Goal: Information Seeking & Learning: Learn about a topic

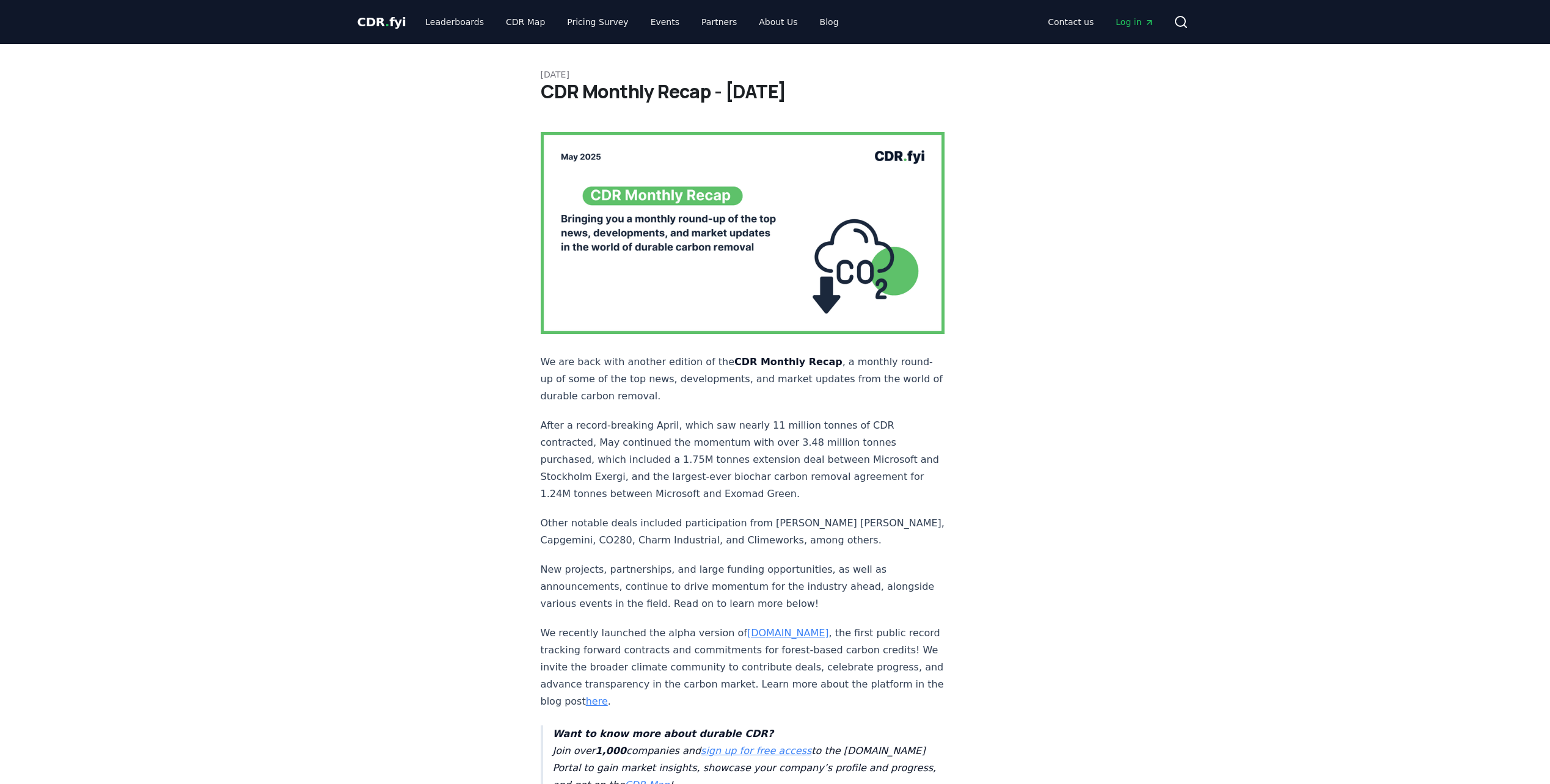
drag, startPoint x: 1121, startPoint y: 142, endPoint x: 1228, endPoint y: 100, distance: 114.9
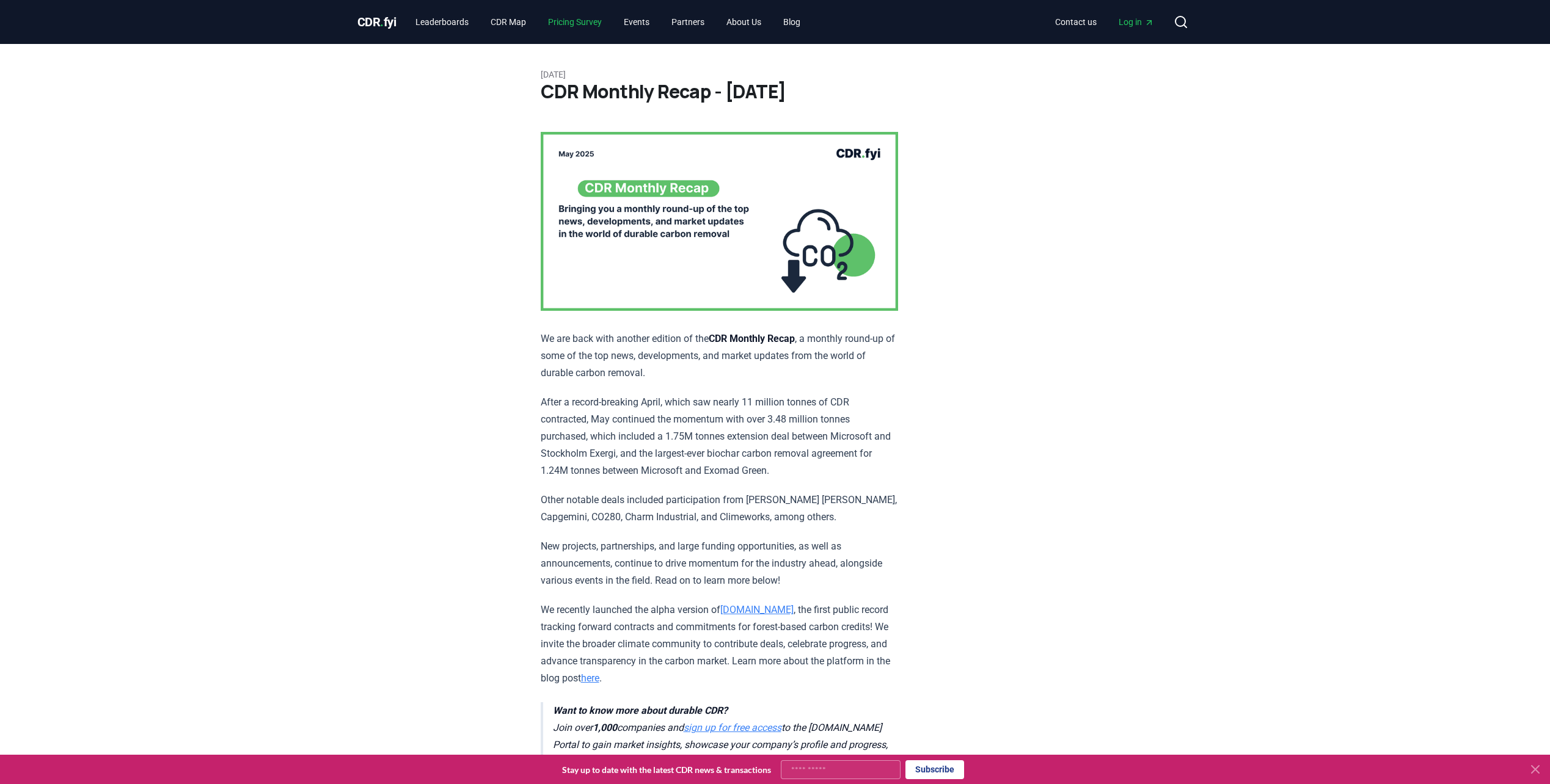
click at [566, 26] on link "Pricing Survey" at bounding box center [575, 22] width 73 height 22
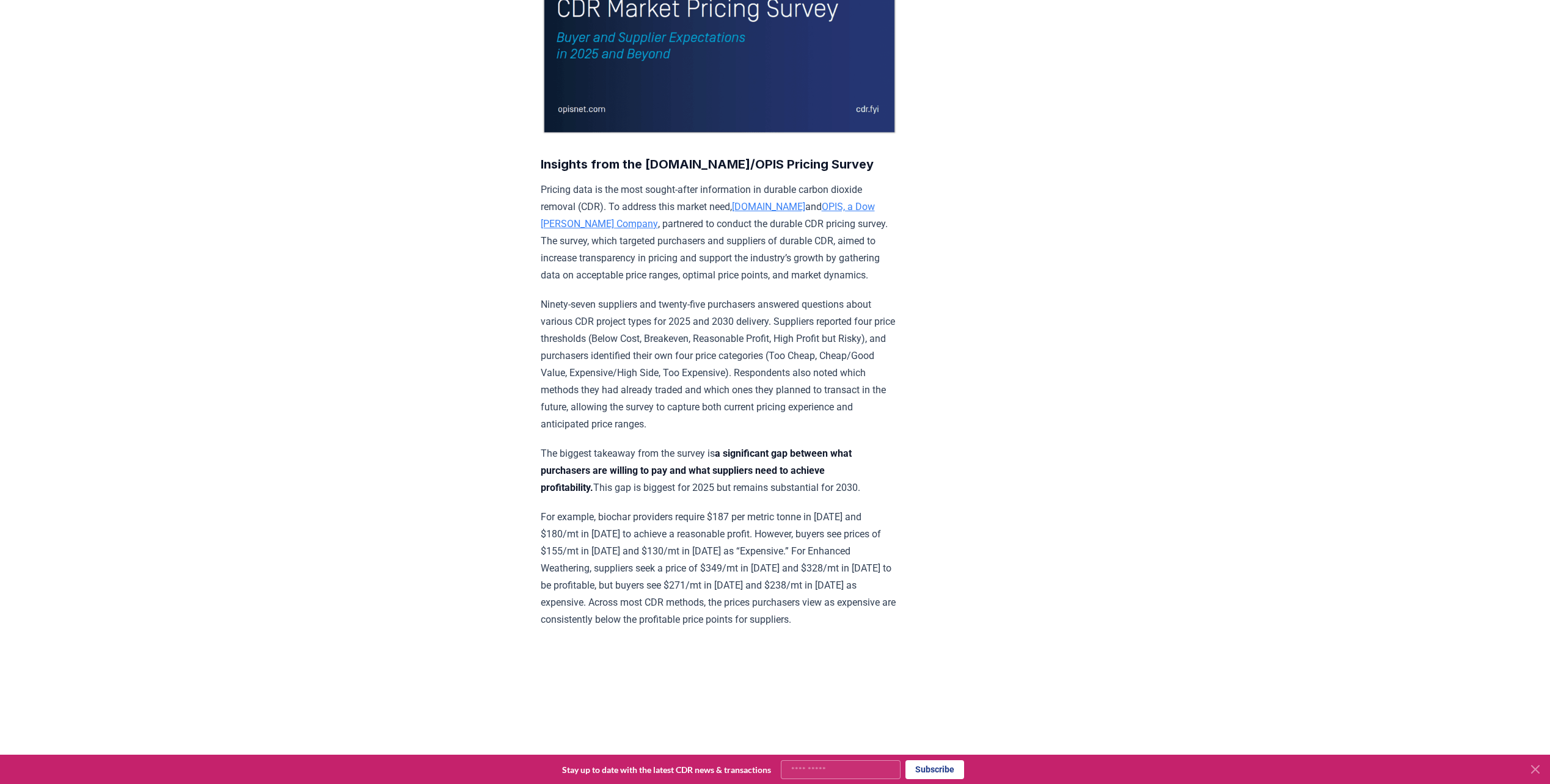
drag, startPoint x: 977, startPoint y: 381, endPoint x: 966, endPoint y: 452, distance: 71.8
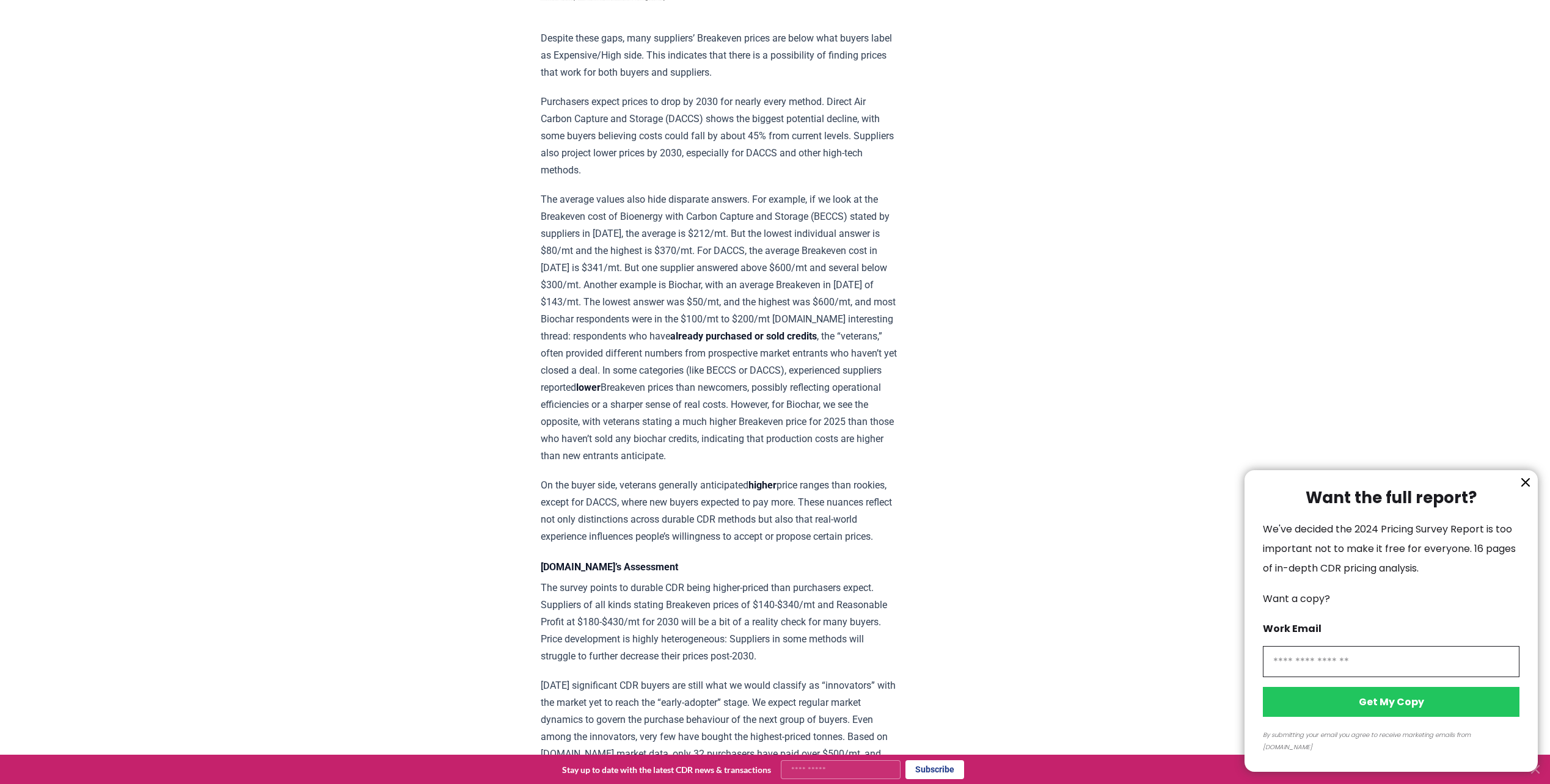
scroll to position [1163, 0]
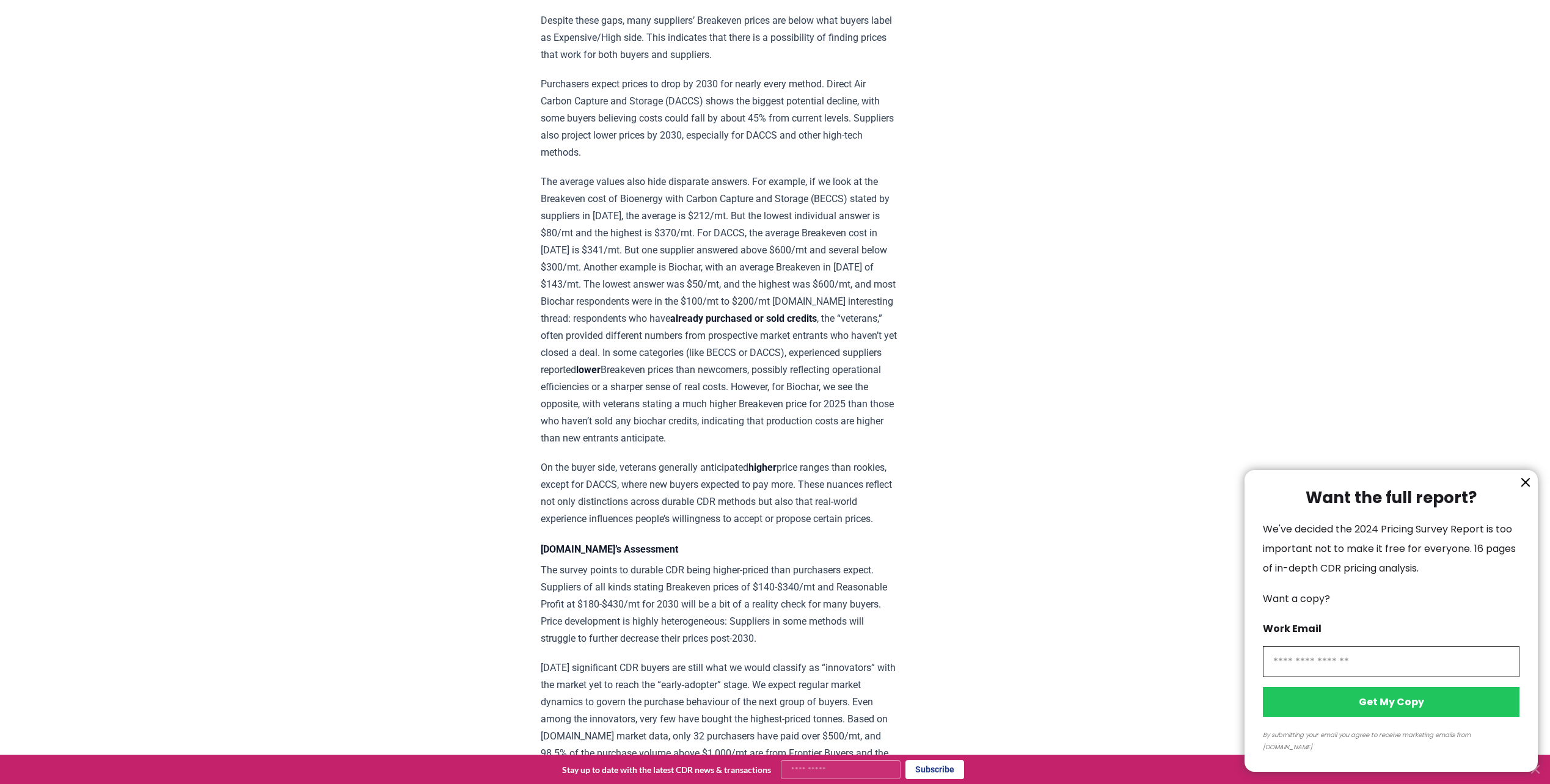
click at [718, 360] on div at bounding box center [775, 392] width 1550 height 784
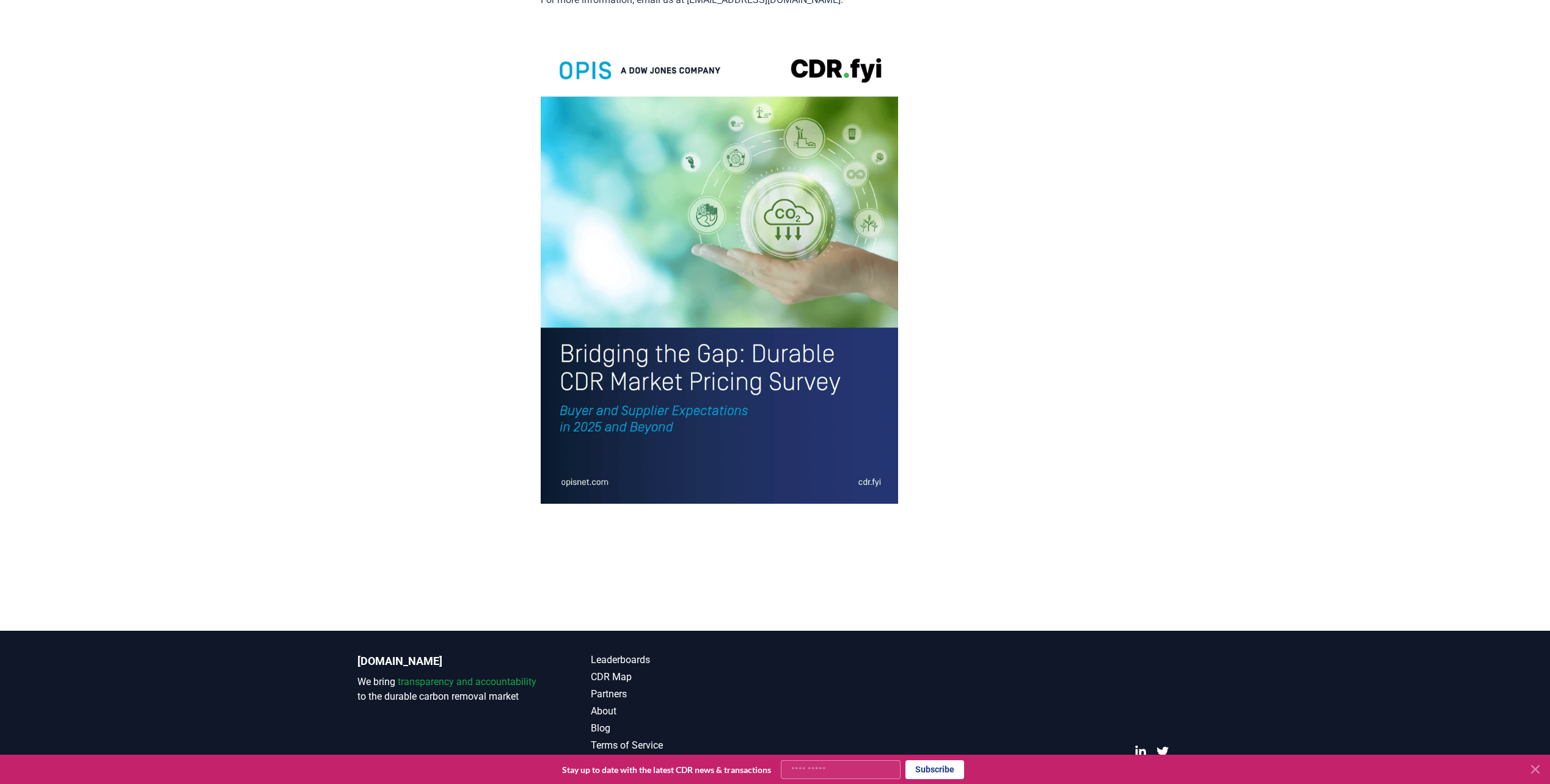
scroll to position [2491, 0]
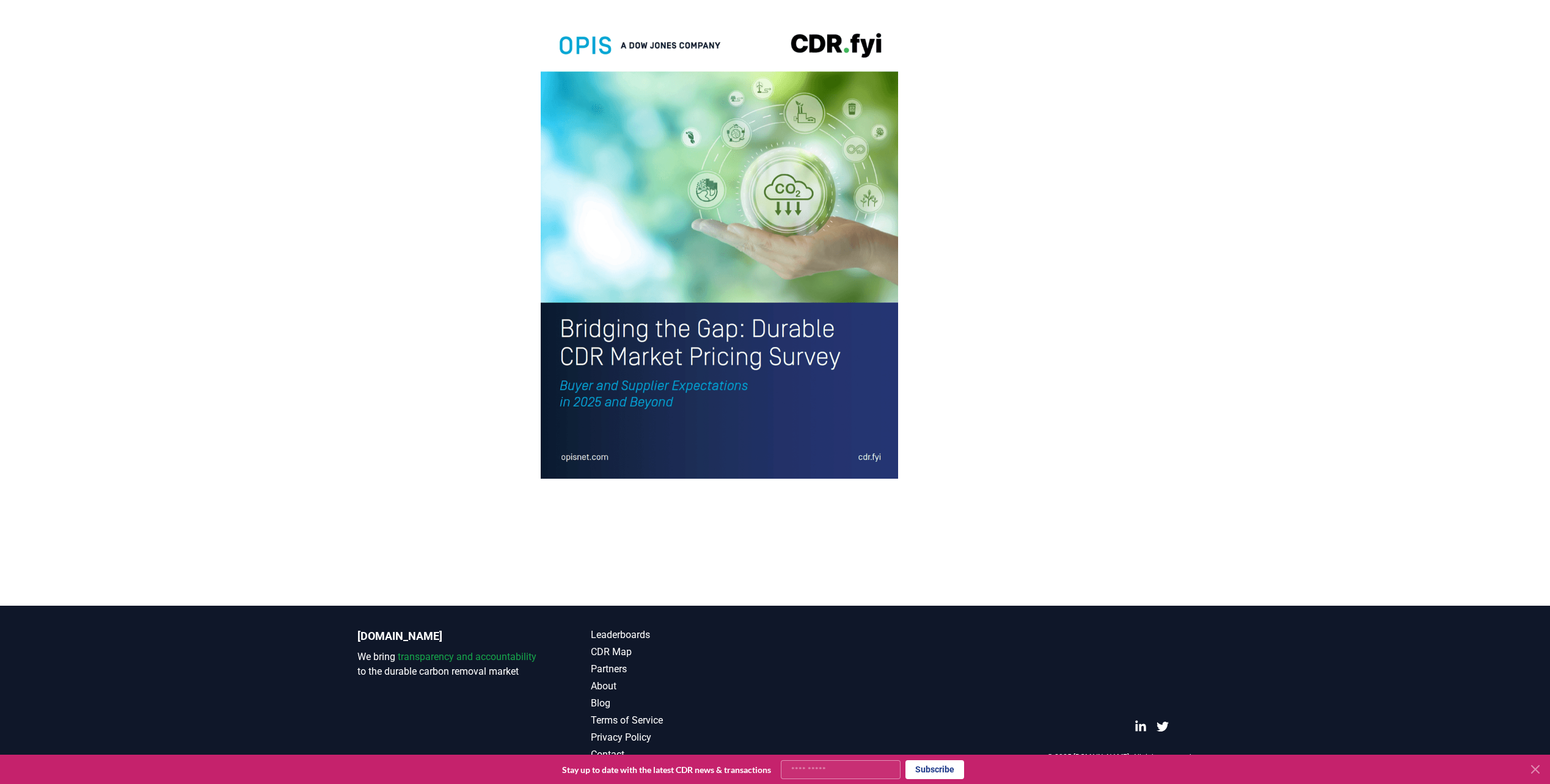
click at [621, 388] on img at bounding box center [719, 246] width 358 height 466
click at [697, 417] on img at bounding box center [719, 246] width 358 height 466
click at [583, 468] on img at bounding box center [719, 246] width 358 height 466
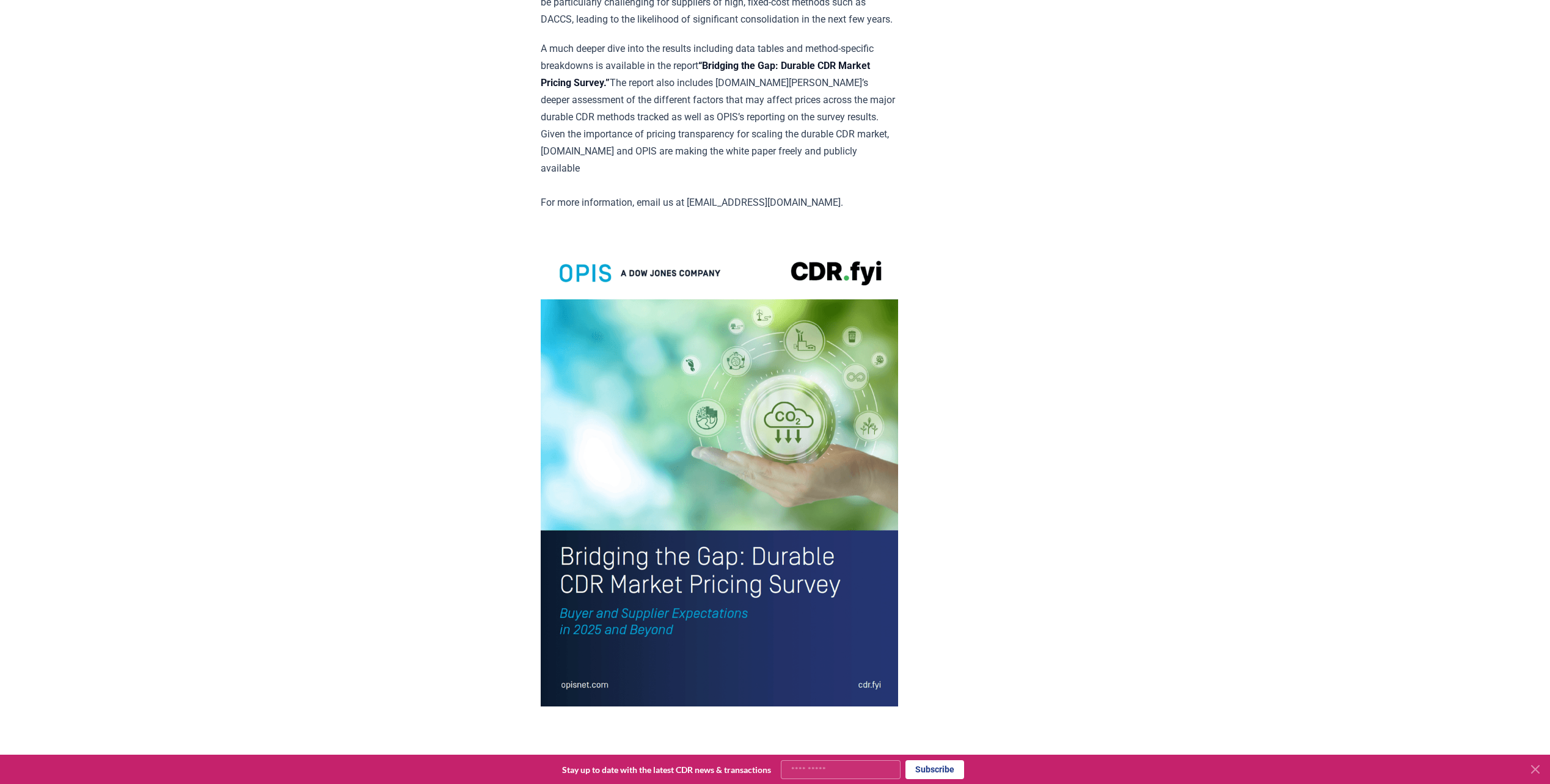
click at [627, 300] on img at bounding box center [719, 473] width 358 height 466
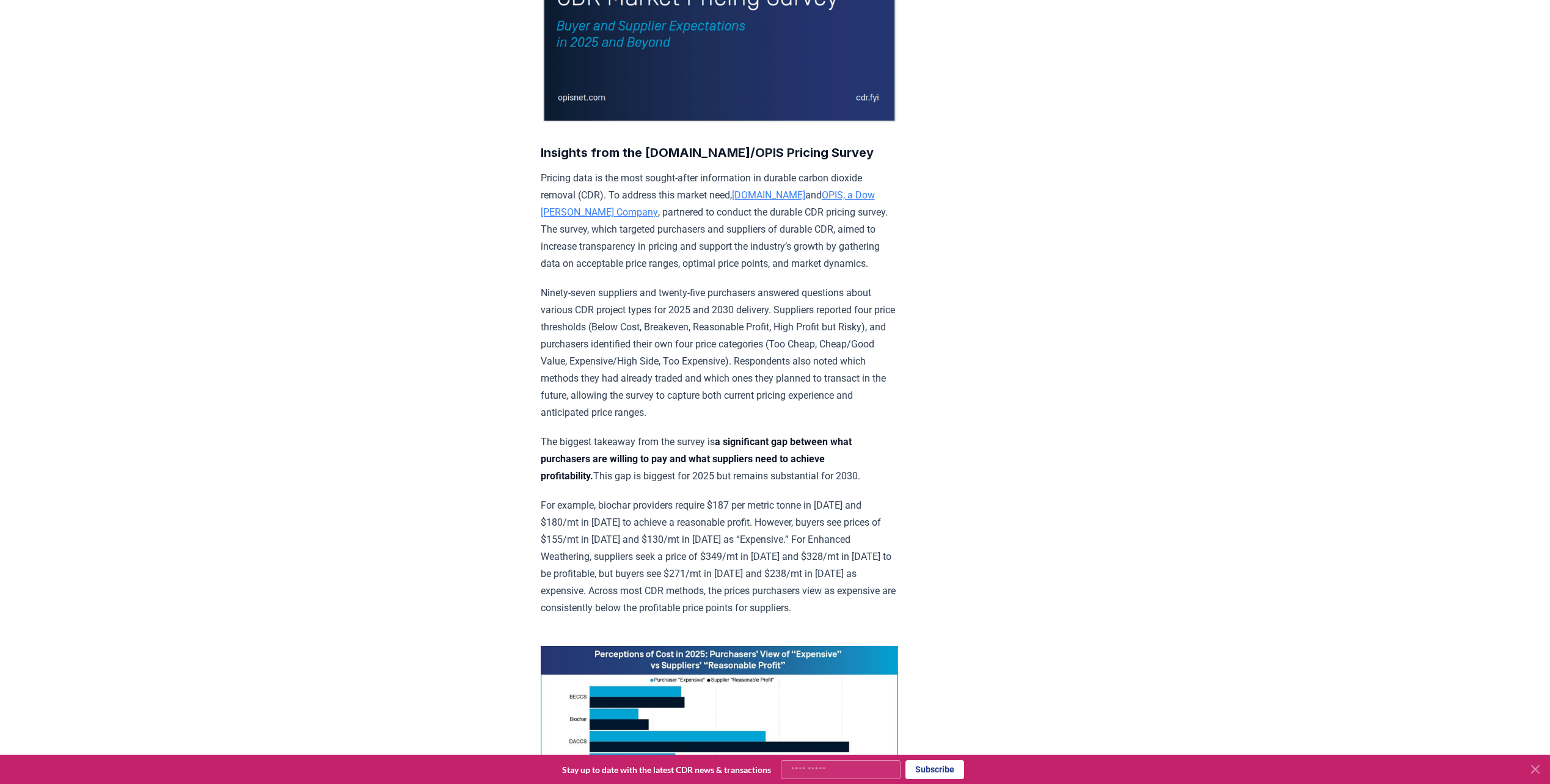
scroll to position [0, 0]
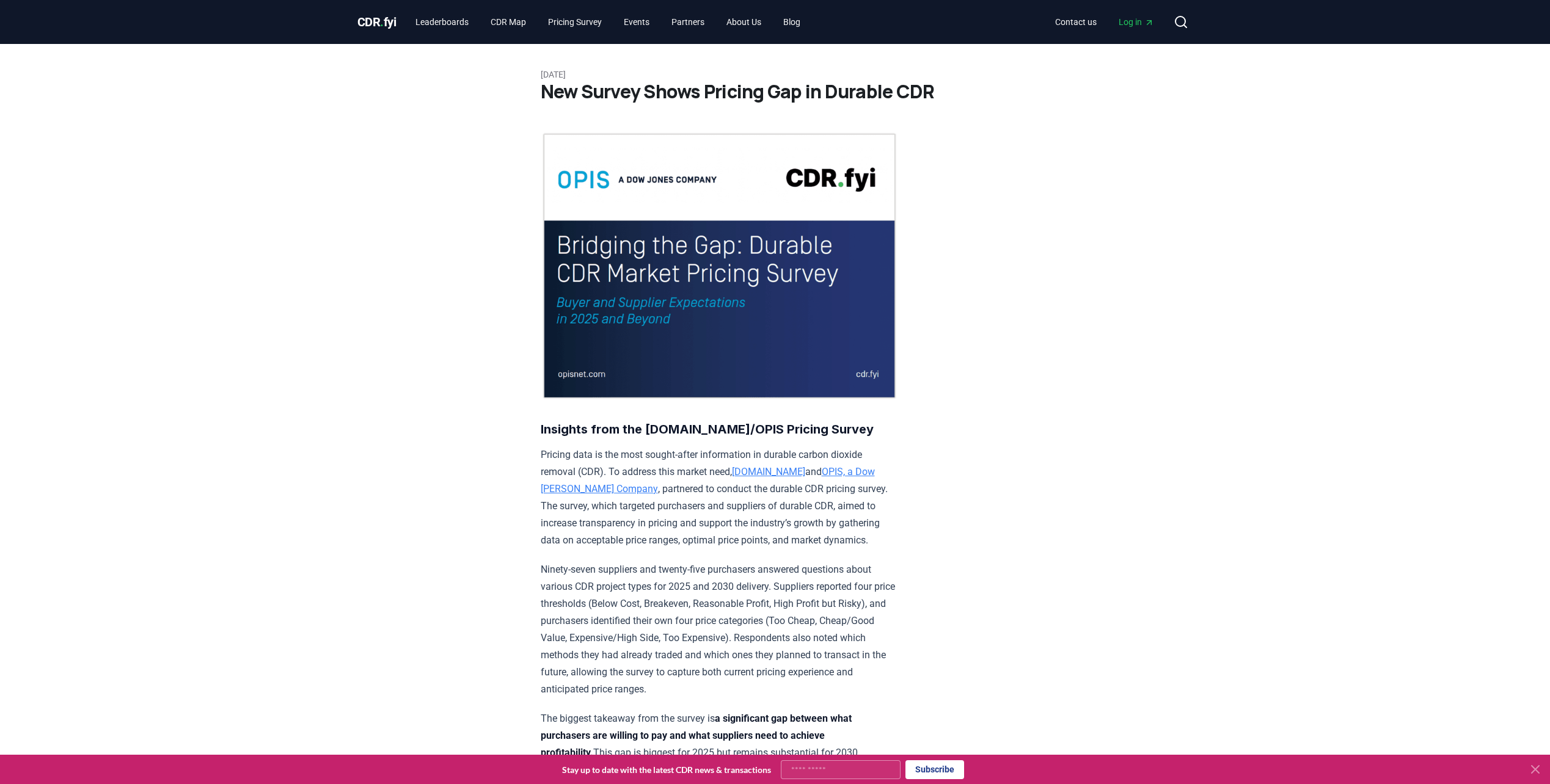
drag, startPoint x: 1002, startPoint y: 398, endPoint x: 1017, endPoint y: 273, distance: 125.9
drag, startPoint x: 685, startPoint y: 501, endPoint x: 682, endPoint y: 490, distance: 11.4
click at [686, 501] on p "Pricing data is the most sought-after information in durable carbon dioxide rem…" at bounding box center [719, 497] width 358 height 102
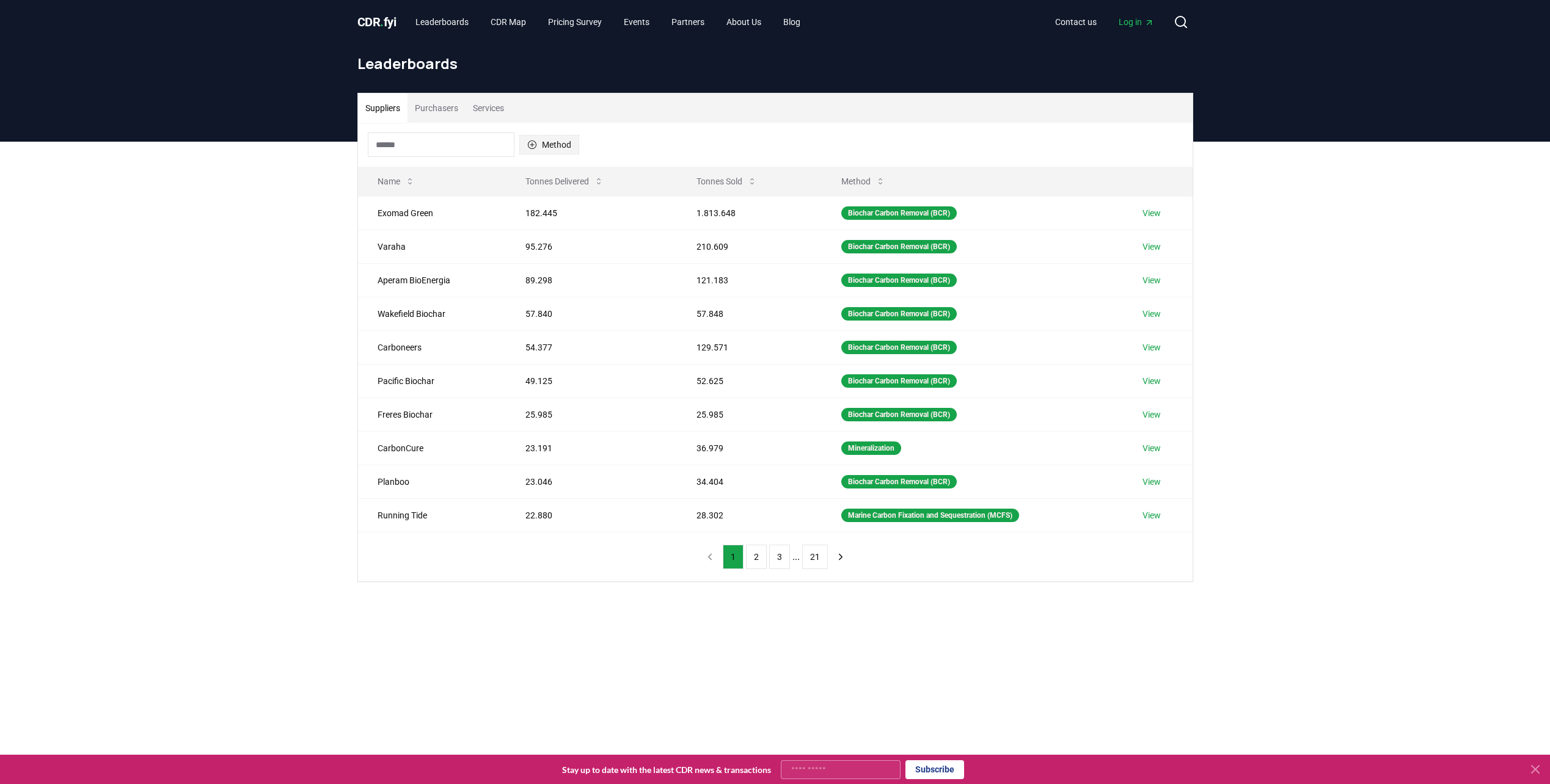
click at [546, 142] on button "Method" at bounding box center [549, 144] width 59 height 19
click at [583, 248] on span "Bioenergy with Carbon Capture and Sequestration (BECCS)" at bounding box center [583, 244] width 83 height 49
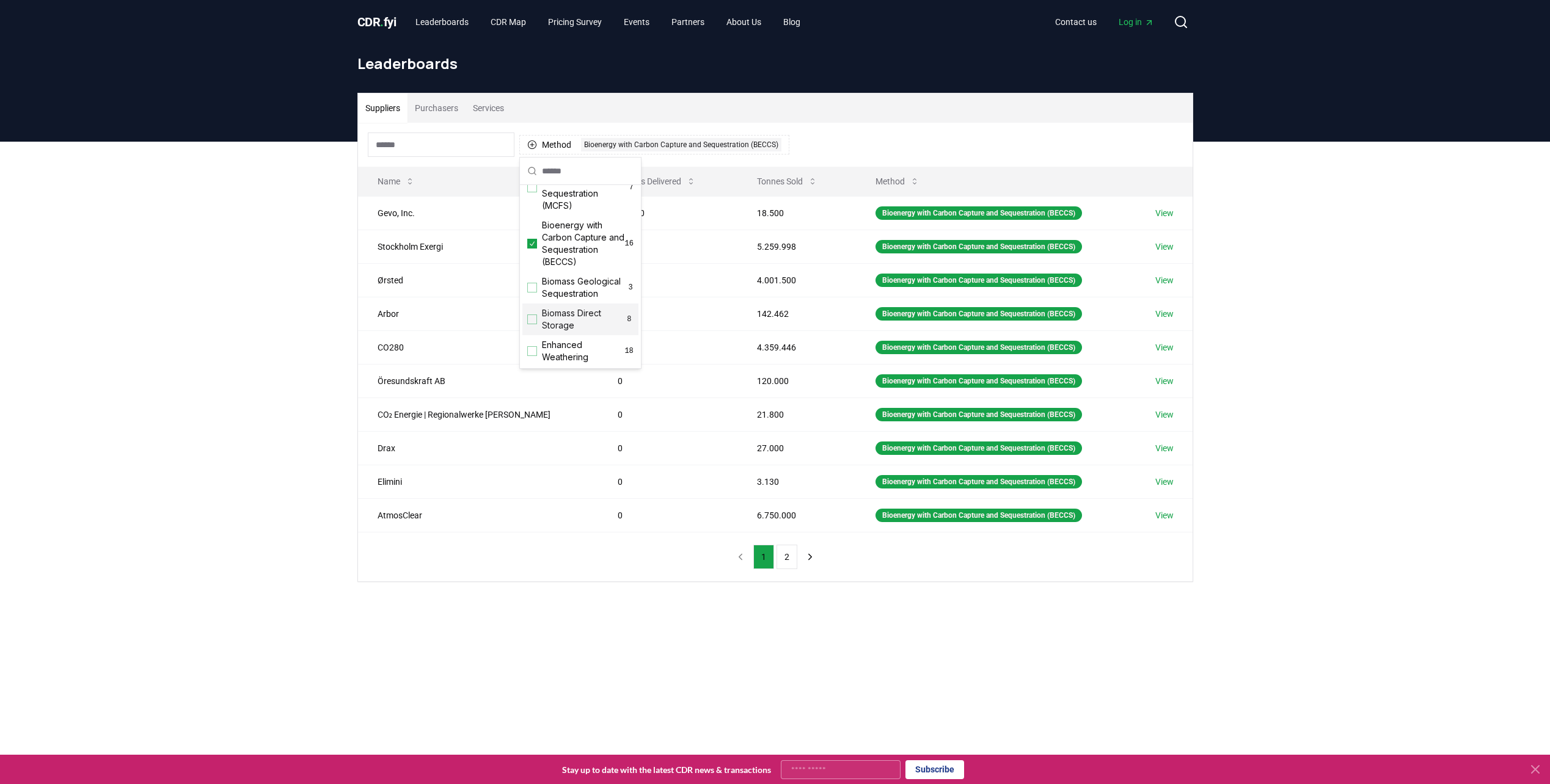
click at [813, 620] on div "Suppliers Purchasers Services Method 1 Bioenergy with Carbon Capture and Seques…" at bounding box center [775, 386] width 1550 height 489
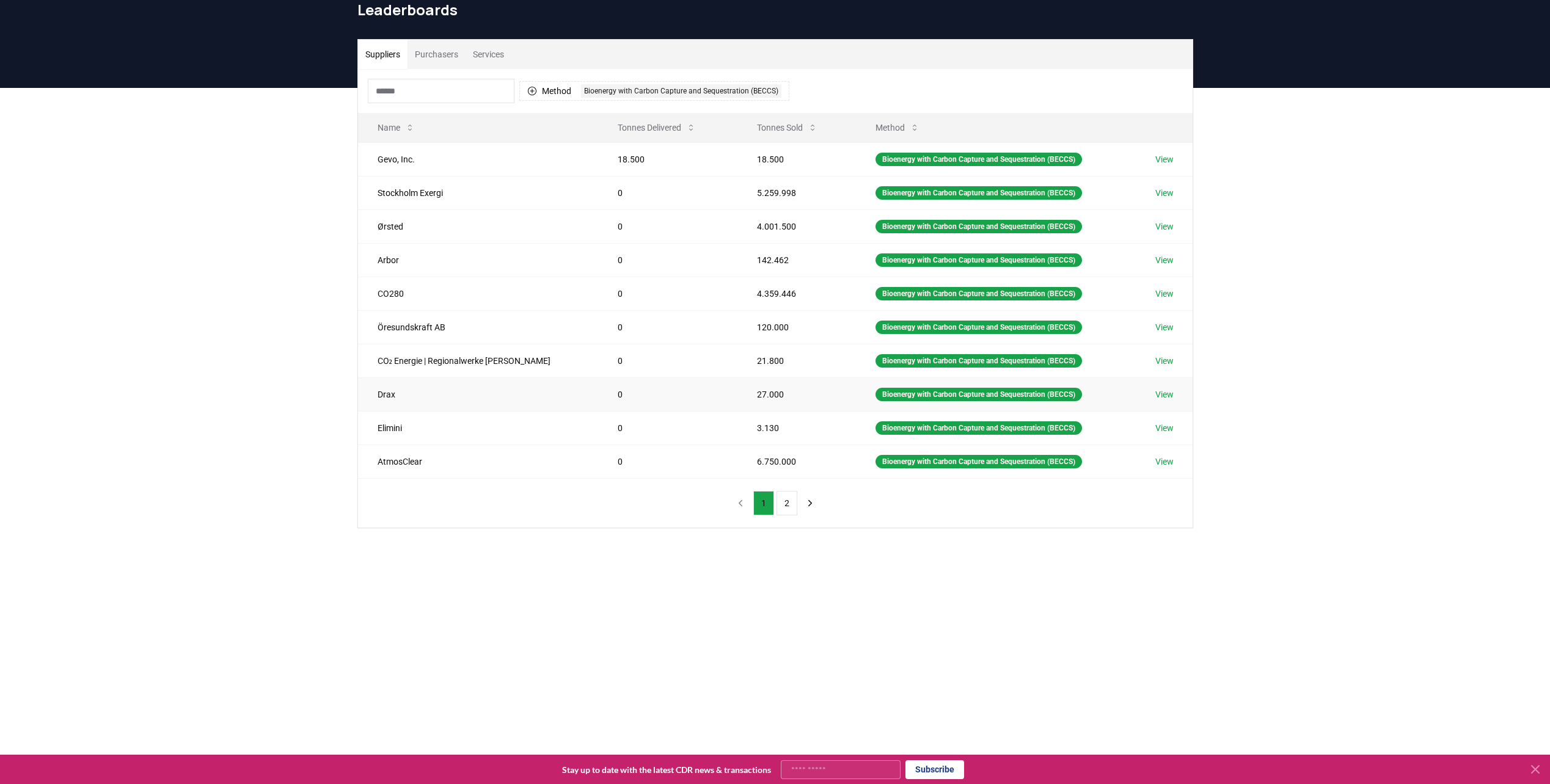
scroll to position [81, 0]
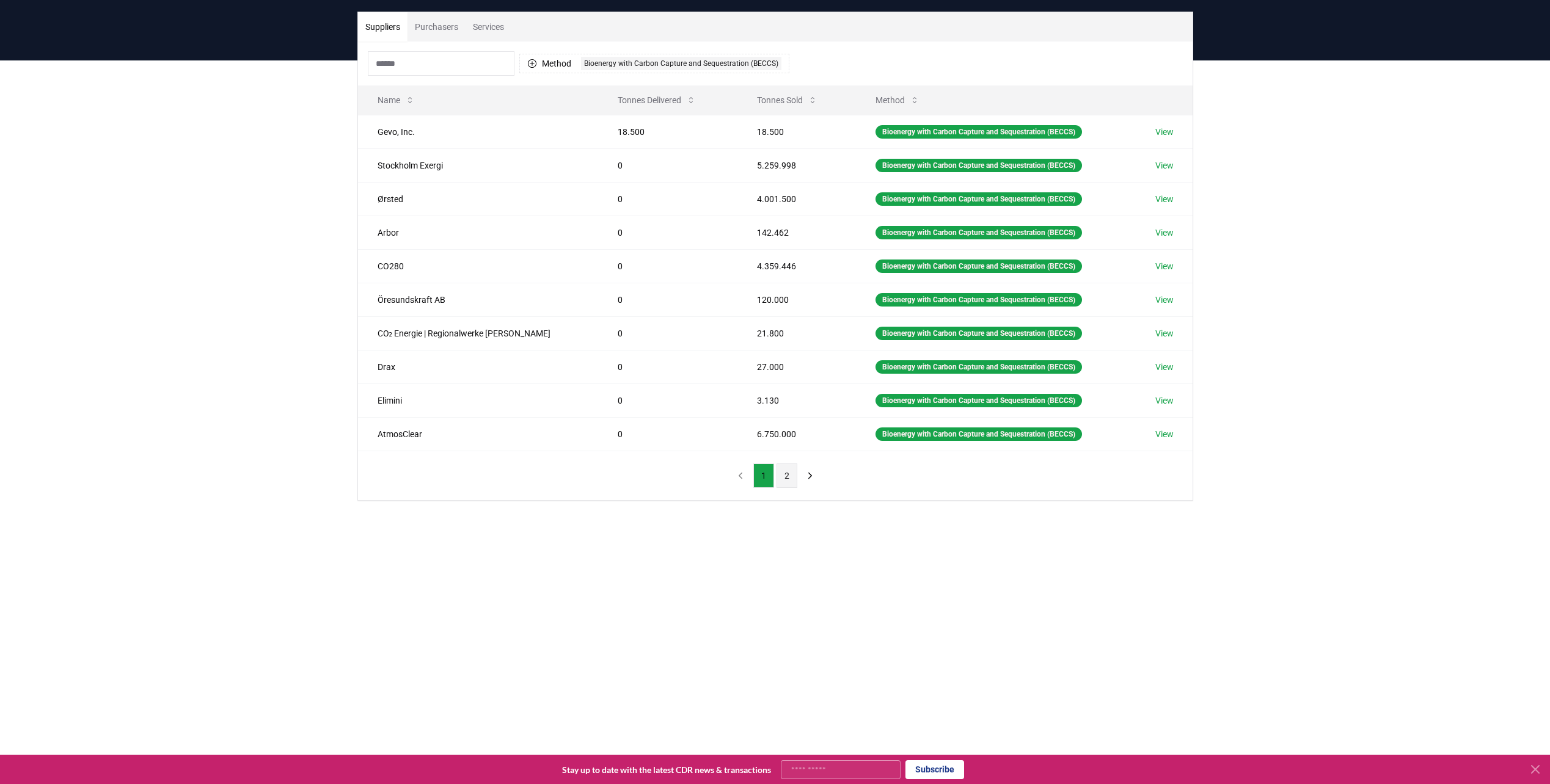
click at [786, 475] on button "2" at bounding box center [787, 475] width 21 height 24
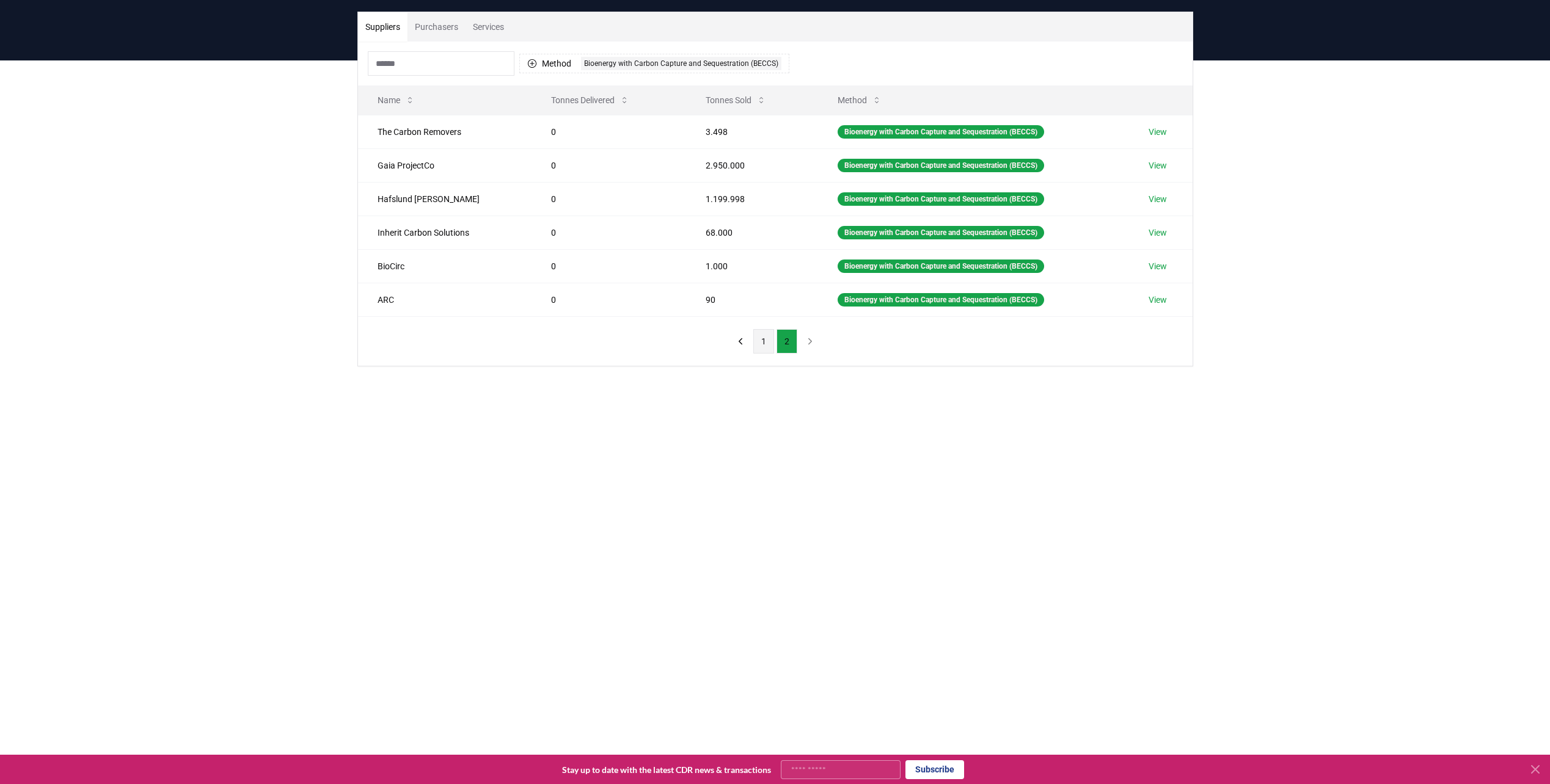
drag, startPoint x: 763, startPoint y: 342, endPoint x: 764, endPoint y: 350, distance: 8.1
click at [764, 350] on button "1" at bounding box center [764, 342] width 21 height 24
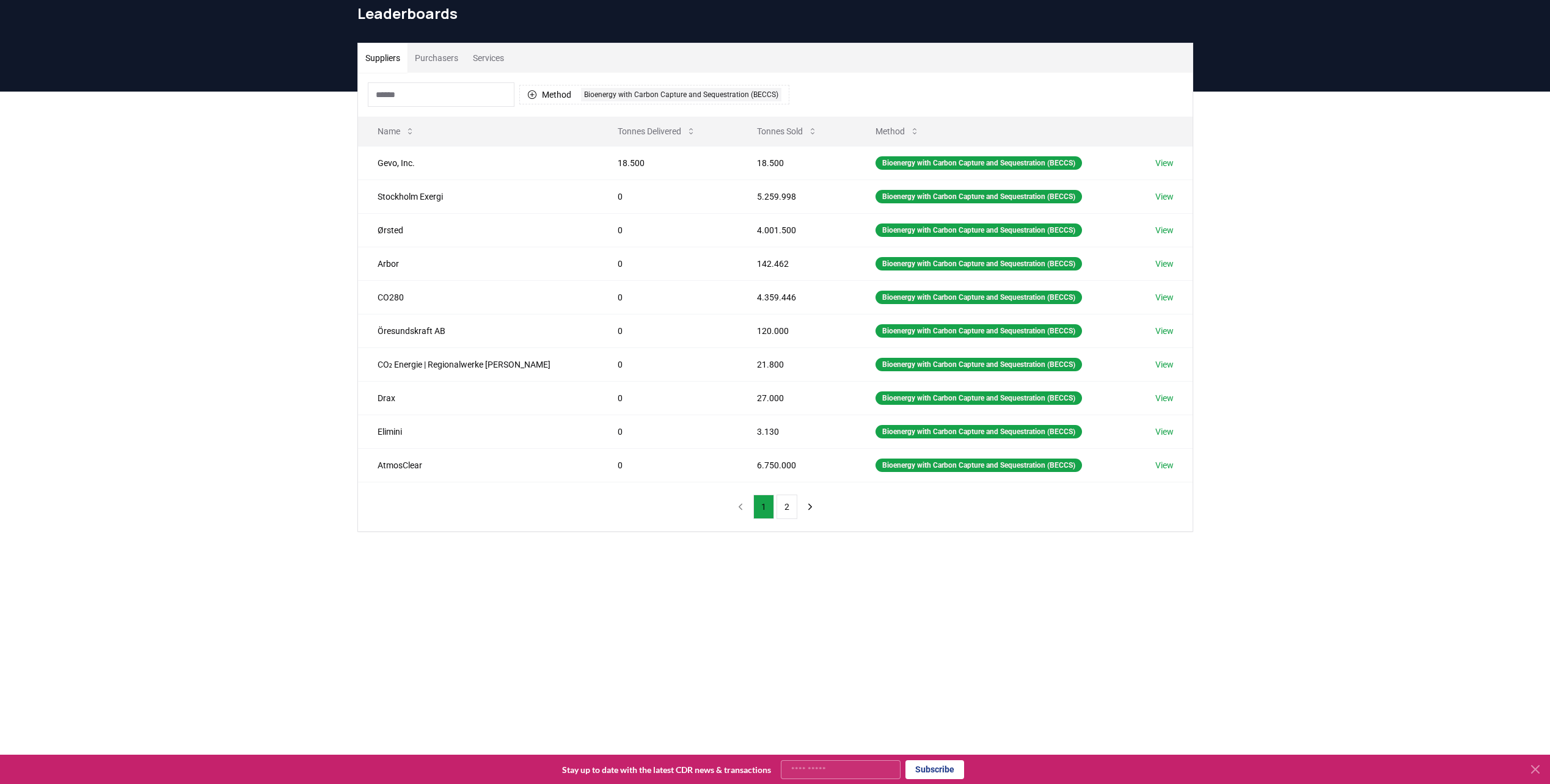
scroll to position [0, 0]
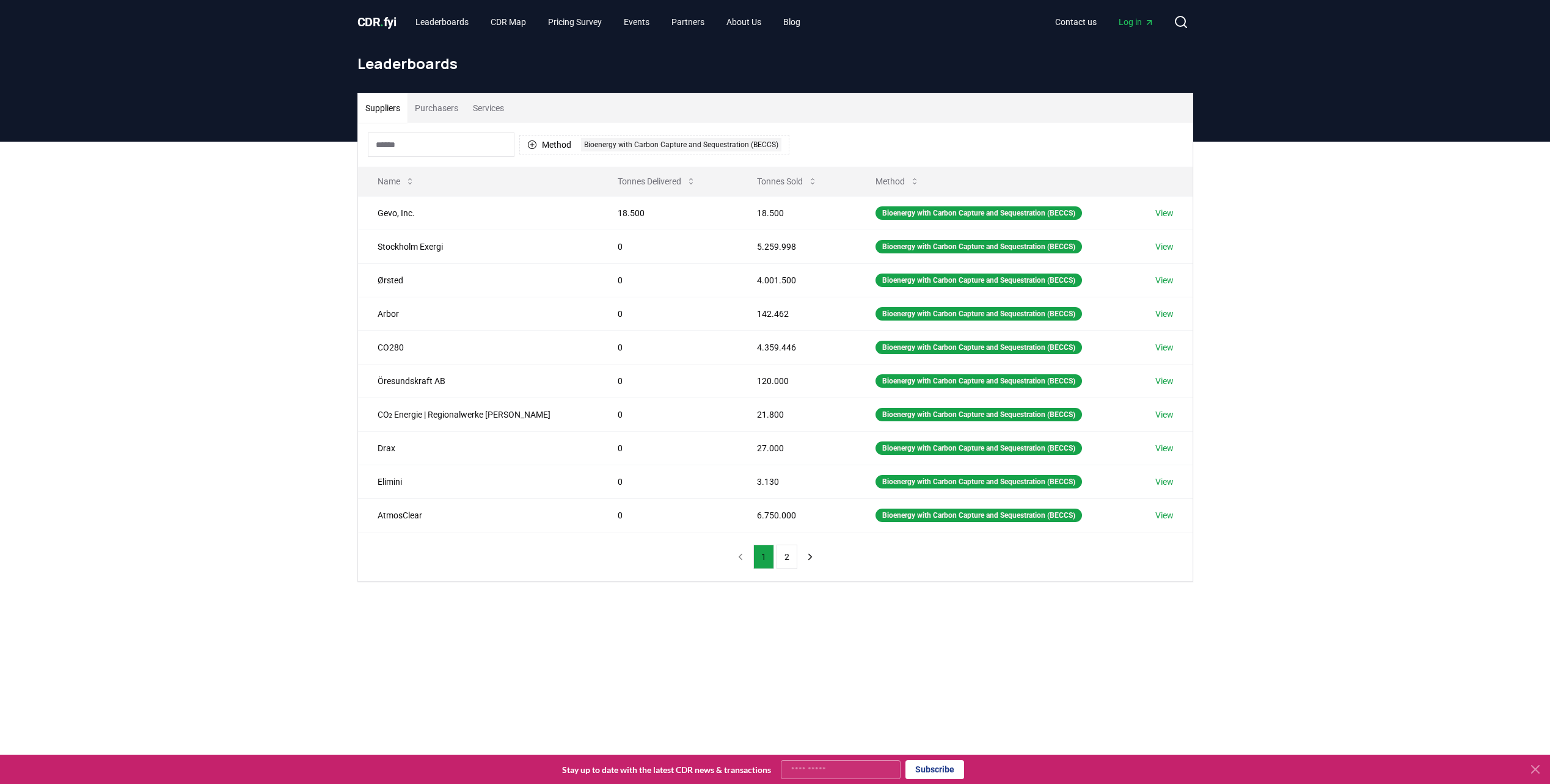
click at [433, 100] on button "Purchasers" at bounding box center [436, 108] width 58 height 30
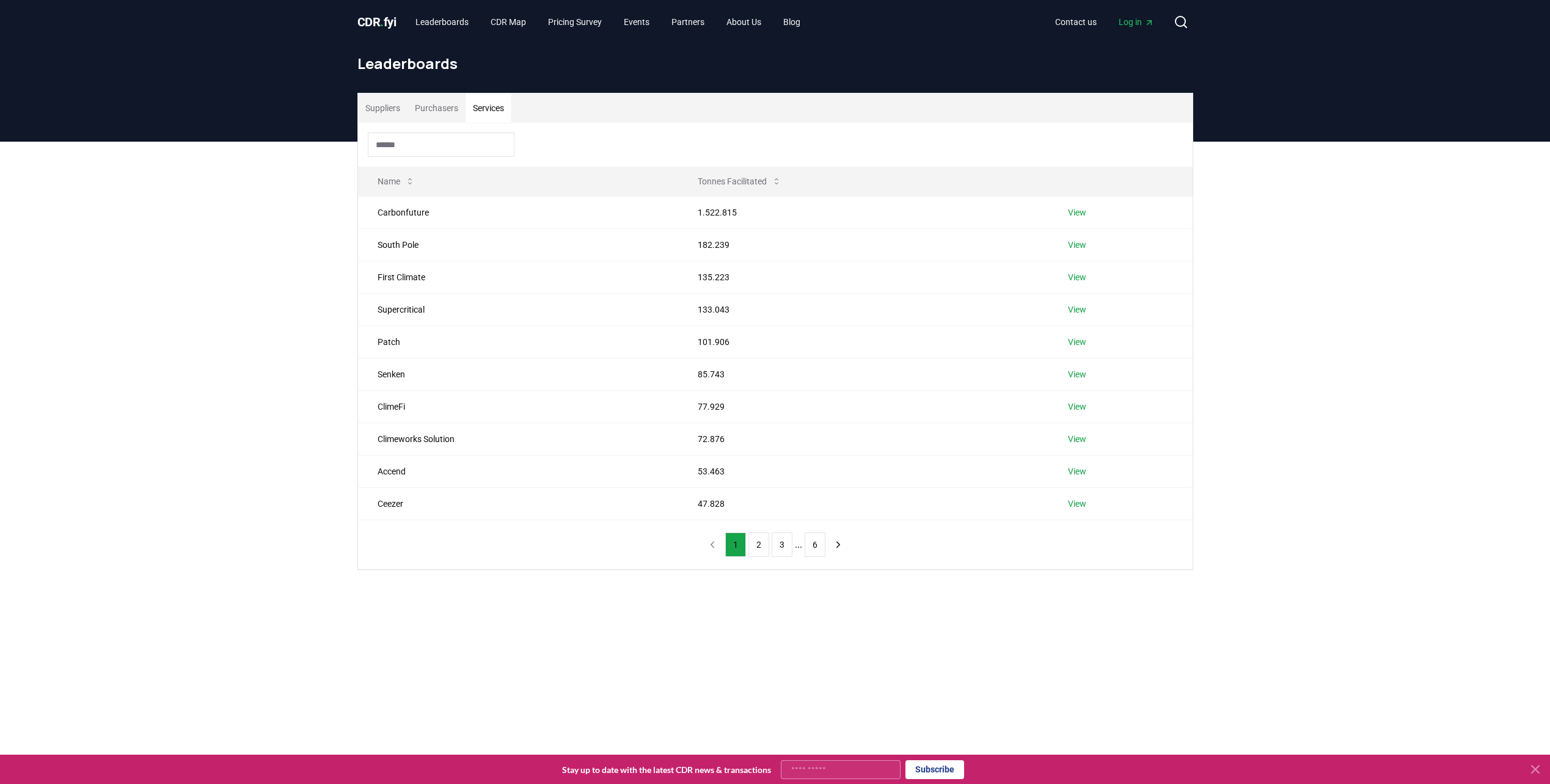
click at [488, 104] on button "Services" at bounding box center [488, 108] width 45 height 30
click at [412, 210] on td "Carbonfuture" at bounding box center [518, 212] width 321 height 32
click at [1081, 210] on link "View" at bounding box center [1076, 212] width 18 height 12
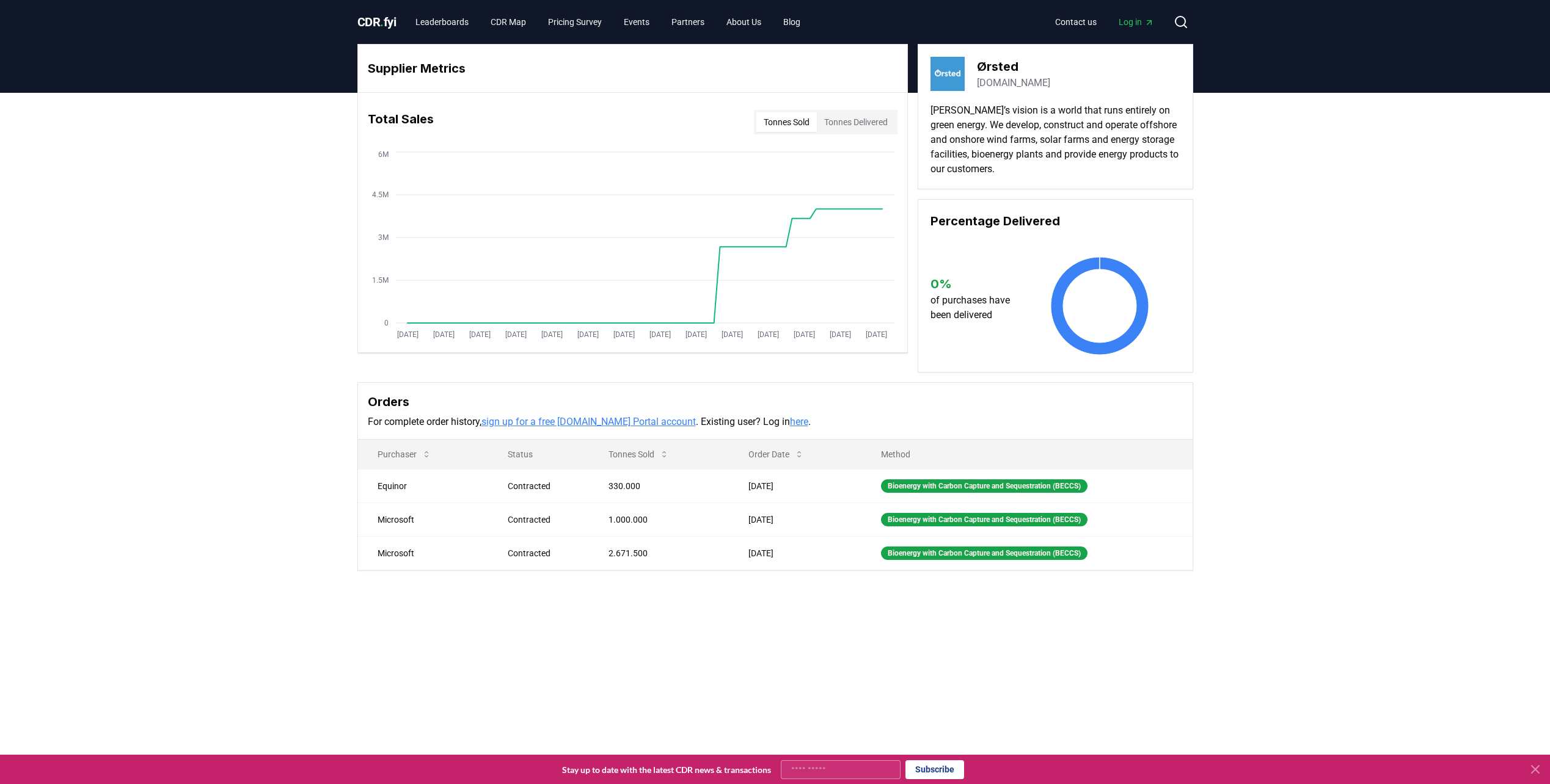
click at [858, 122] on button "Tonnes Delivered" at bounding box center [855, 122] width 78 height 19
click at [786, 127] on button "Tonnes Sold" at bounding box center [786, 122] width 60 height 19
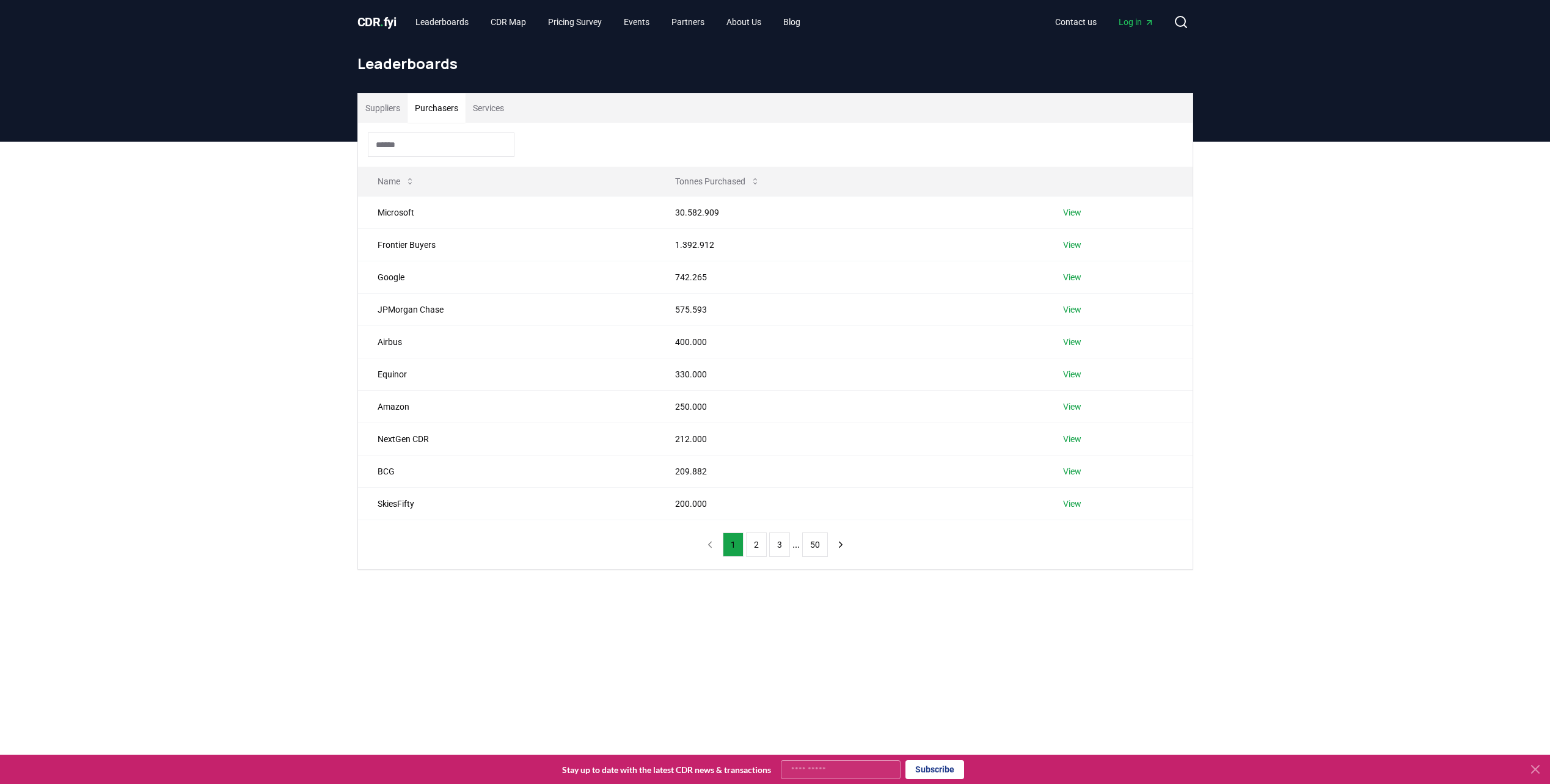
click at [448, 101] on button "Purchasers" at bounding box center [436, 108] width 58 height 30
click at [491, 109] on button "Services" at bounding box center [488, 108] width 45 height 30
click at [448, 102] on button "Purchasers" at bounding box center [436, 108] width 58 height 30
click at [392, 113] on button "Suppliers" at bounding box center [382, 108] width 50 height 30
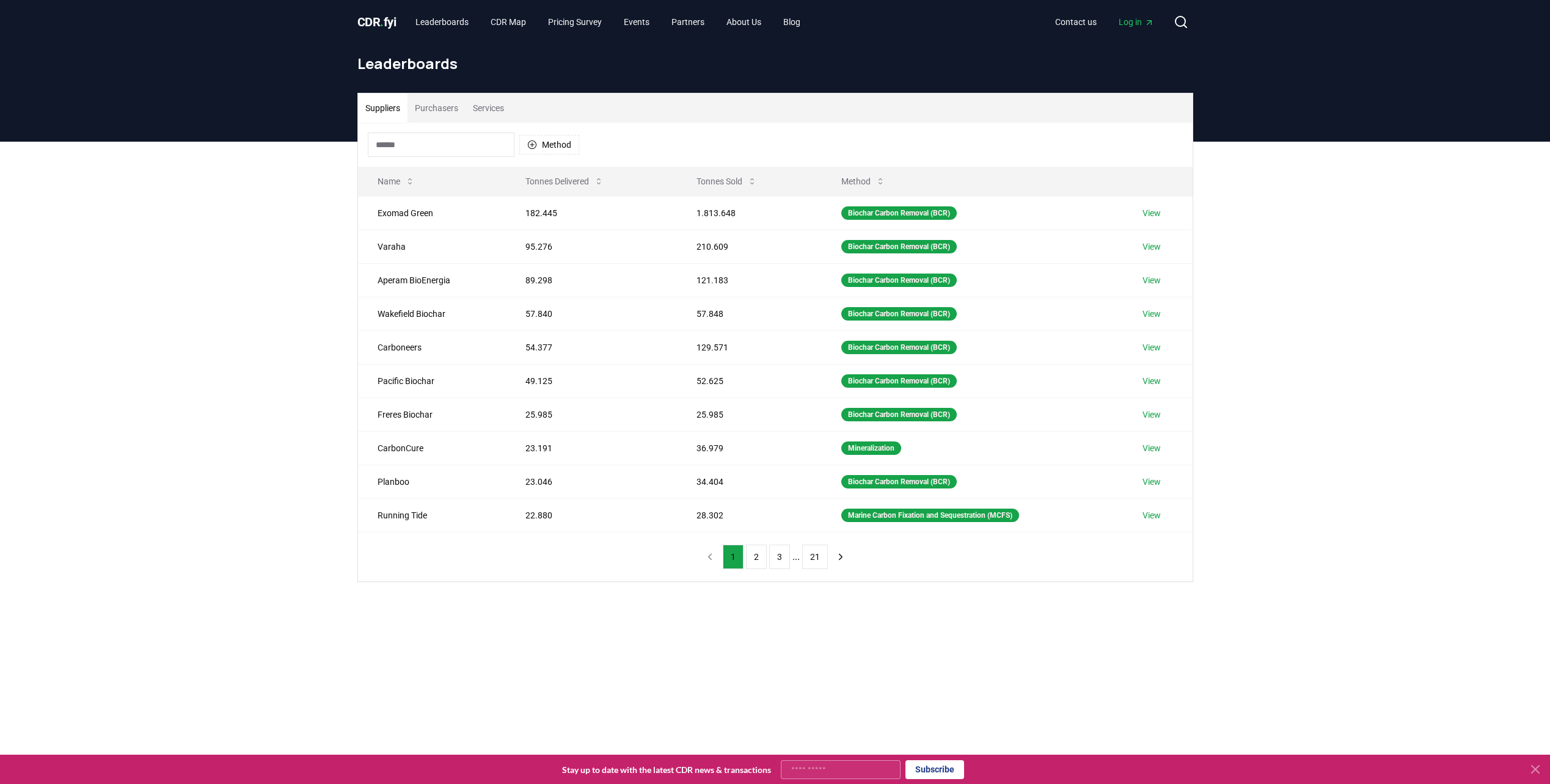
click at [1316, 527] on div "Suppliers Purchasers Services Method Name Tonnes Delivered Tonnes Sold Method E…" at bounding box center [775, 386] width 1550 height 489
click at [541, 137] on button "Method" at bounding box center [549, 144] width 59 height 19
click at [570, 323] on span "Bioenergy with Carbon Capture and Sequestration (BECCS)" at bounding box center [583, 323] width 83 height 49
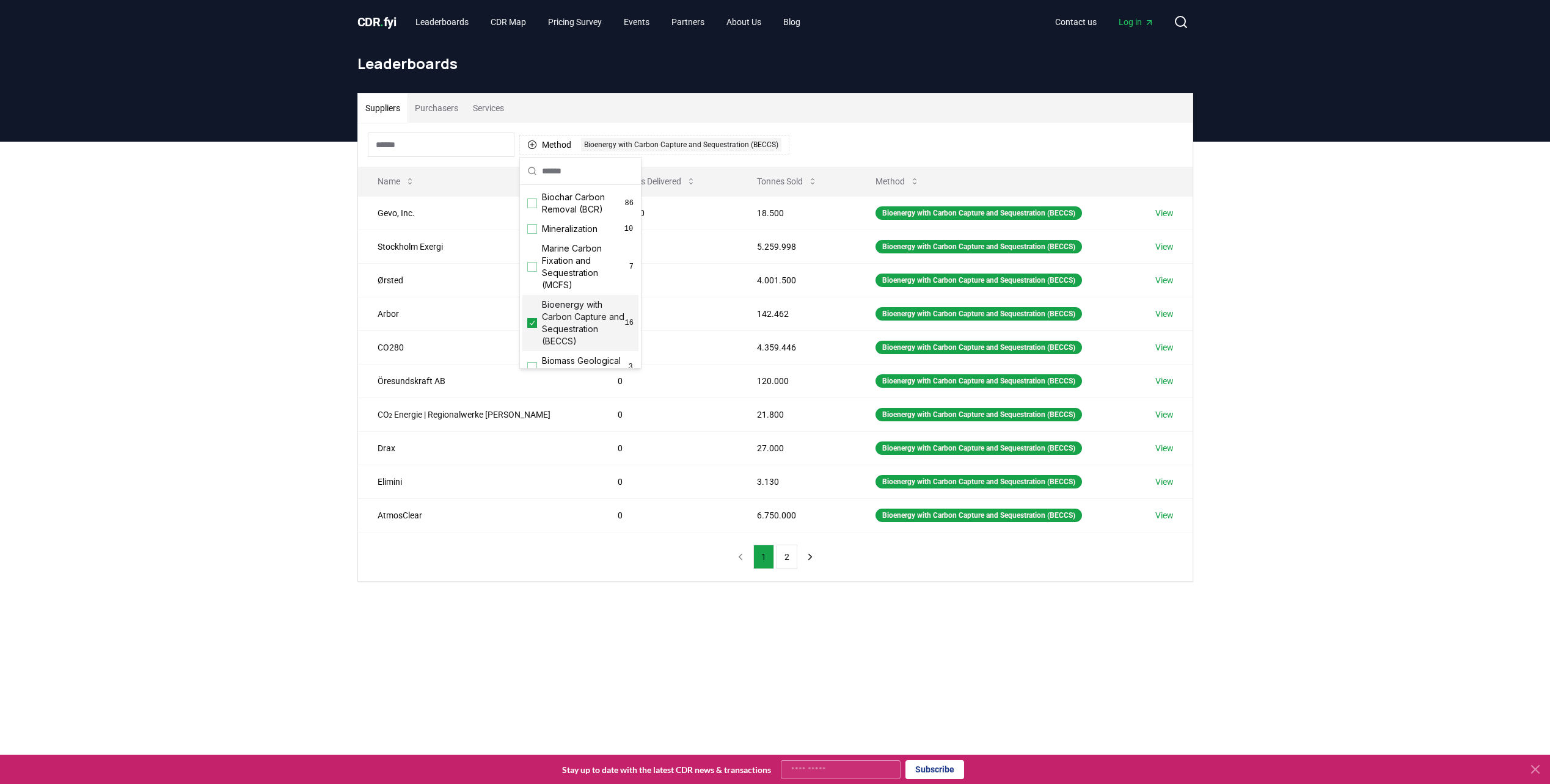
click at [233, 337] on div "Suppliers Purchasers Services Method 1 Bioenergy with Carbon Capture and Seques…" at bounding box center [775, 386] width 1550 height 489
click at [425, 102] on button "Purchasers" at bounding box center [436, 108] width 58 height 30
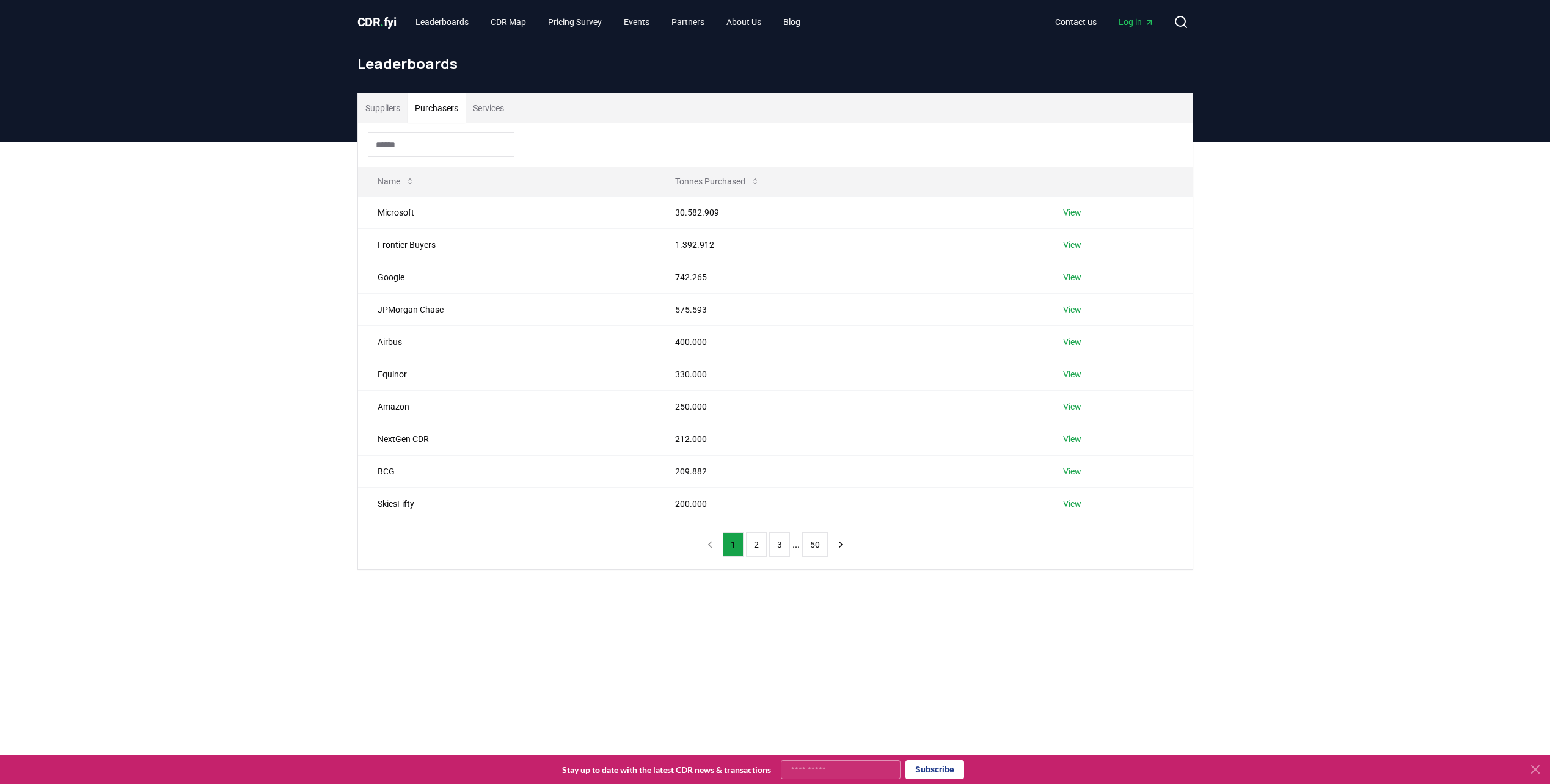
click at [504, 113] on button "Services" at bounding box center [488, 108] width 45 height 30
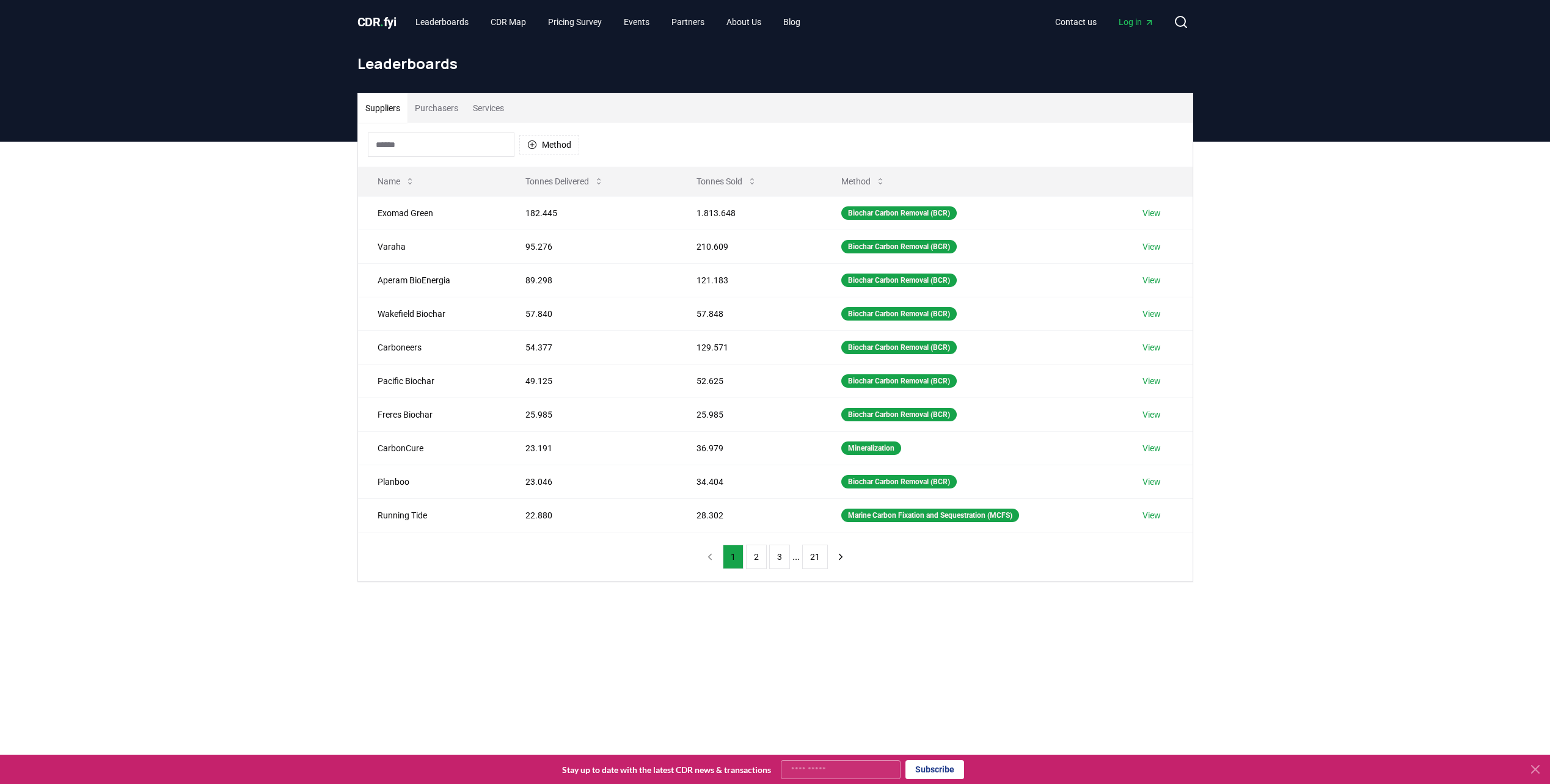
click at [376, 113] on button "Suppliers" at bounding box center [382, 108] width 50 height 30
